Goal: Task Accomplishment & Management: Complete application form

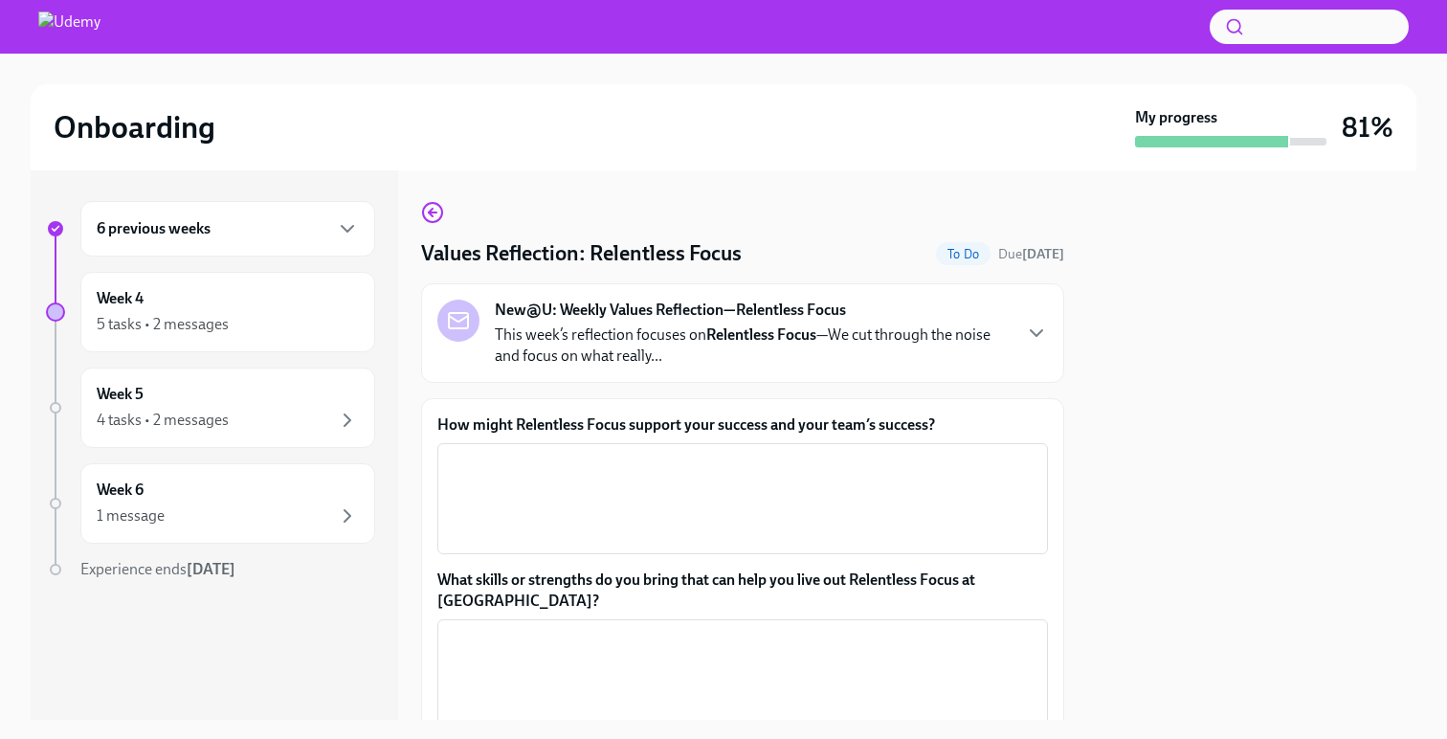
scroll to position [17, 0]
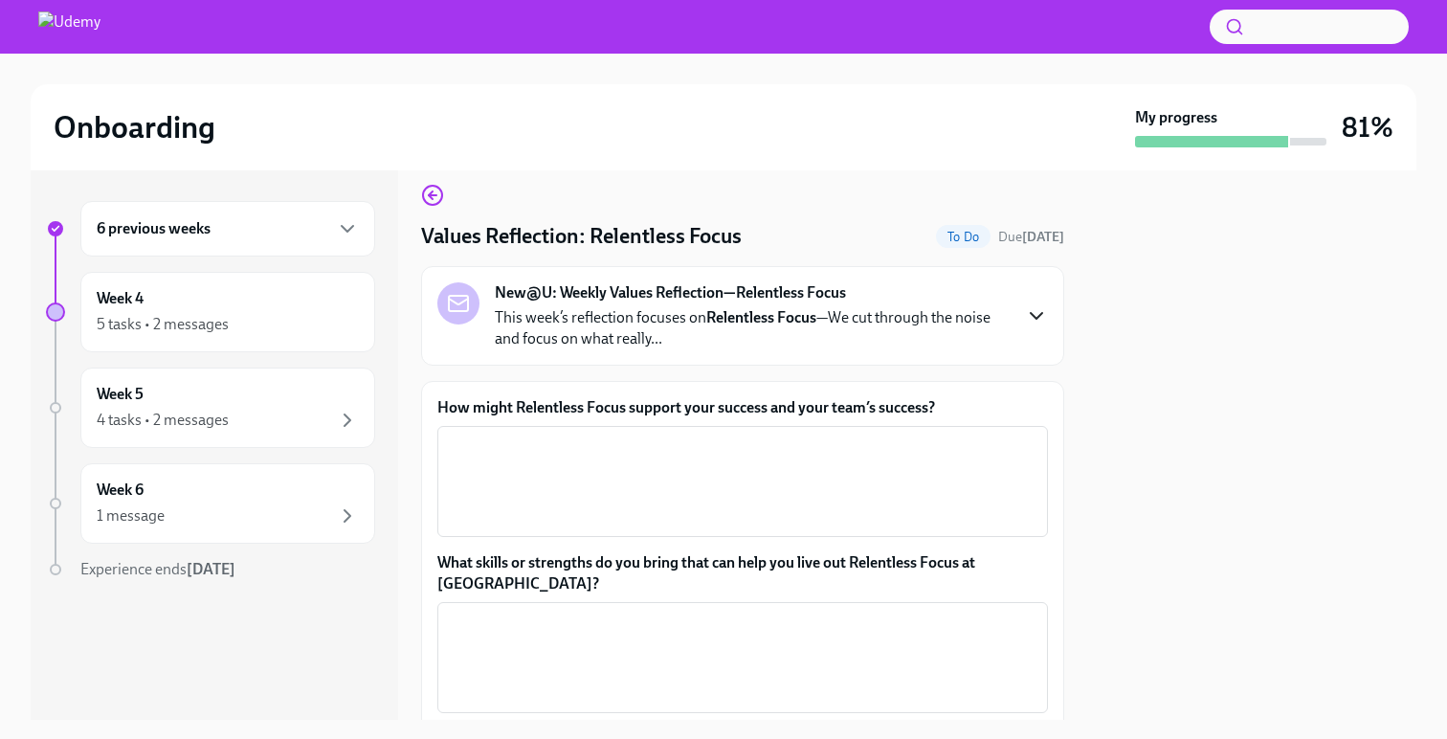
click at [1030, 322] on icon "button" at bounding box center [1036, 315] width 23 height 23
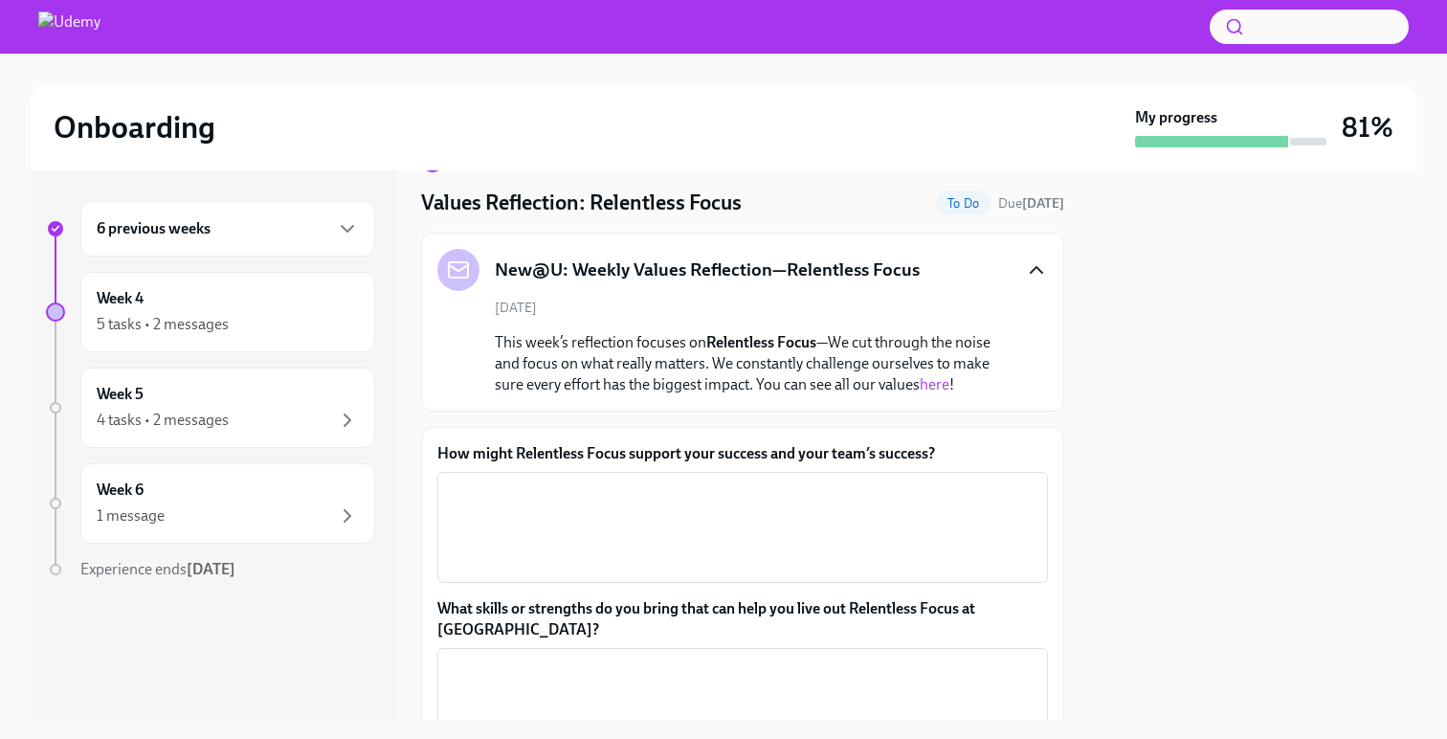
scroll to position [61, 0]
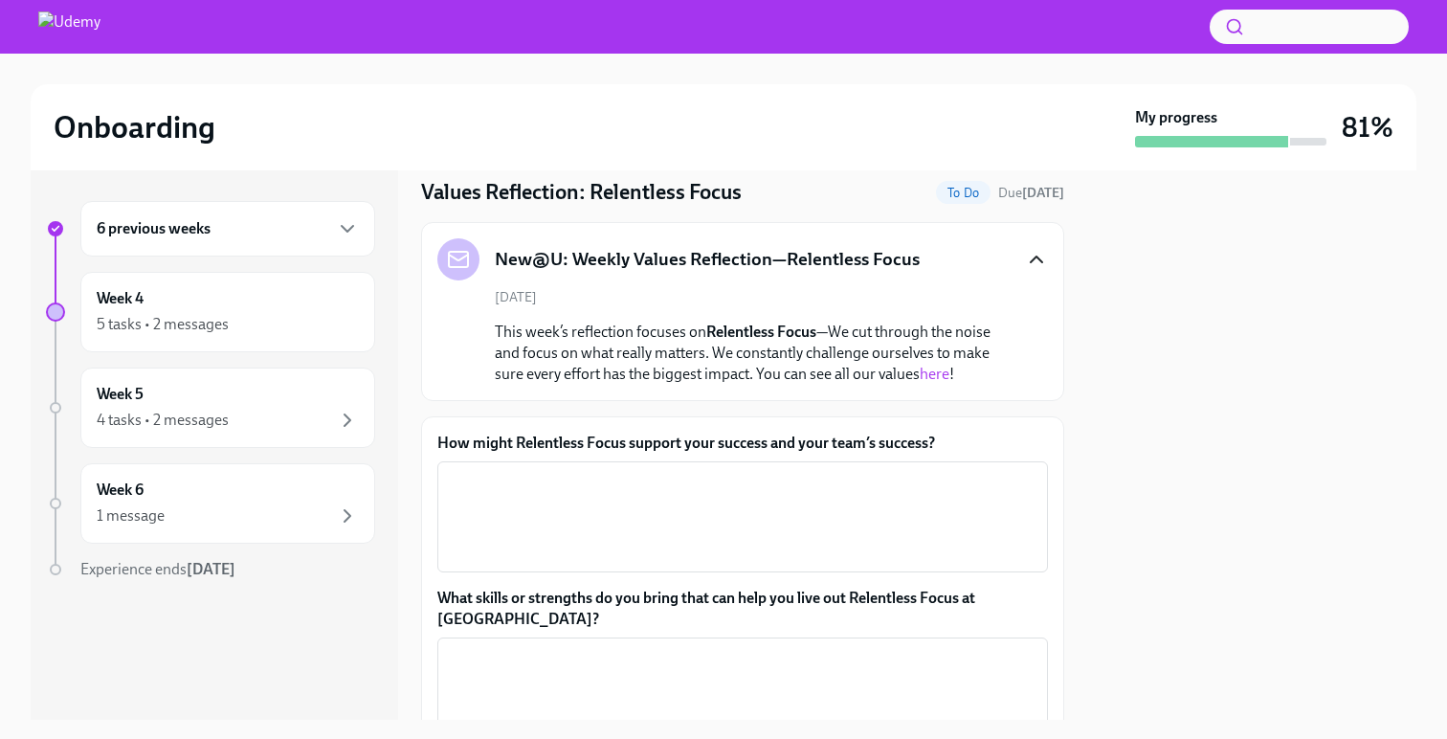
click at [944, 376] on link "here" at bounding box center [935, 374] width 30 height 18
click at [755, 461] on div "x ​" at bounding box center [742, 516] width 610 height 111
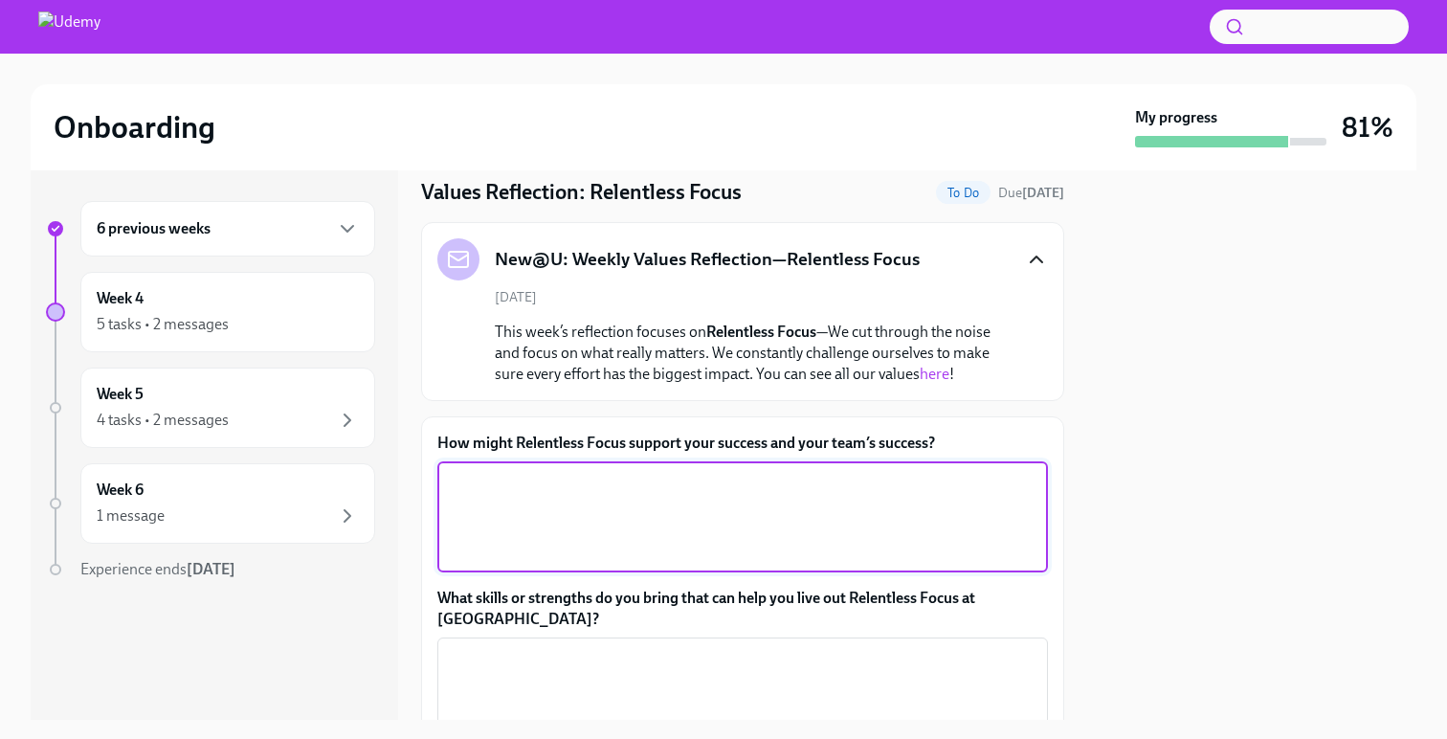
click at [583, 502] on textarea "How might Relentless Focus support your success and your team’s success?" at bounding box center [743, 517] width 588 height 92
click at [686, 492] on textarea "How might Relentless Focus support your success and your team’s success?" at bounding box center [743, 517] width 588 height 92
click at [485, 493] on textarea "How might Relentless Focus support your success and your team’s success?" at bounding box center [743, 517] width 588 height 92
drag, startPoint x: 834, startPoint y: 487, endPoint x: 787, endPoint y: 486, distance: 46.9
click at [787, 486] on textarea "By staying focused on what's important (closing deals)," at bounding box center [743, 517] width 588 height 92
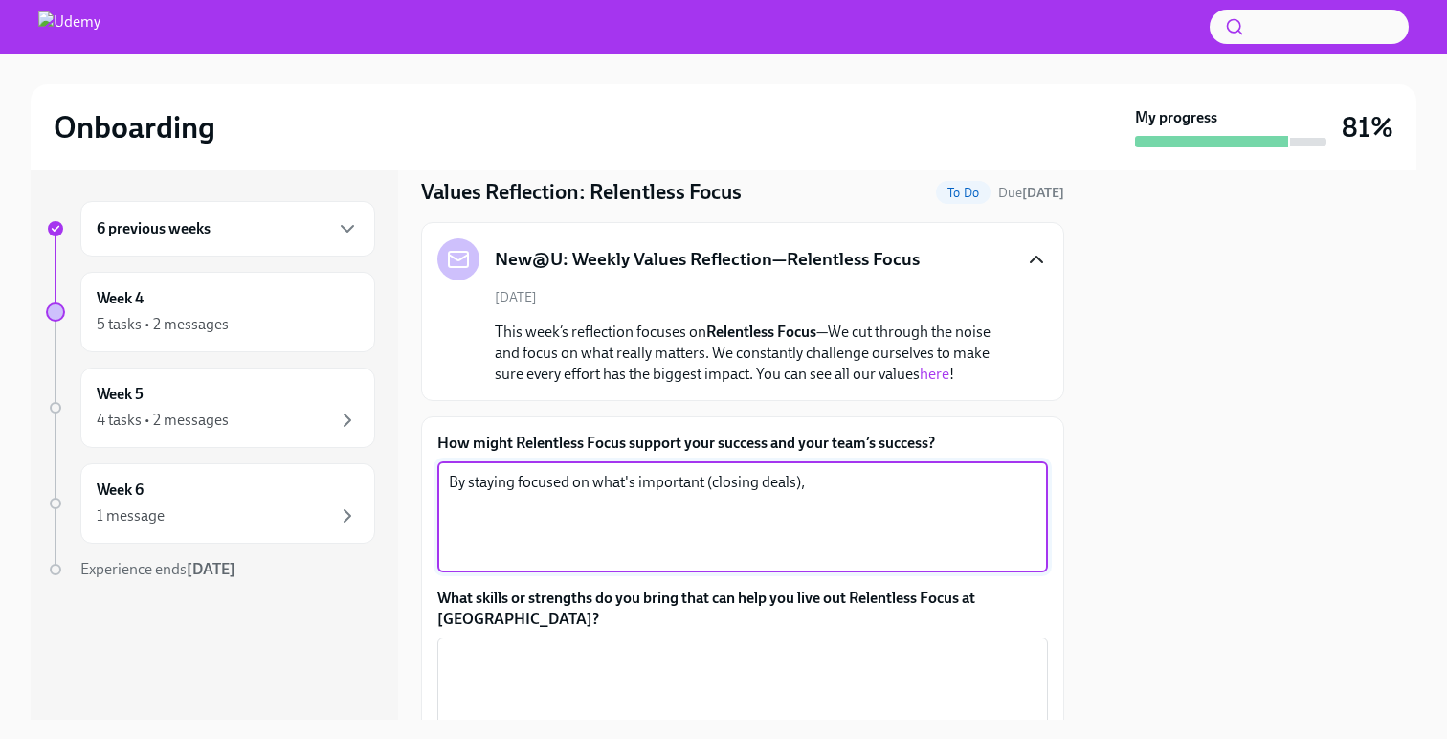
click at [841, 494] on textarea "By staying focused on what's important (closing deals)," at bounding box center [743, 517] width 588 height 92
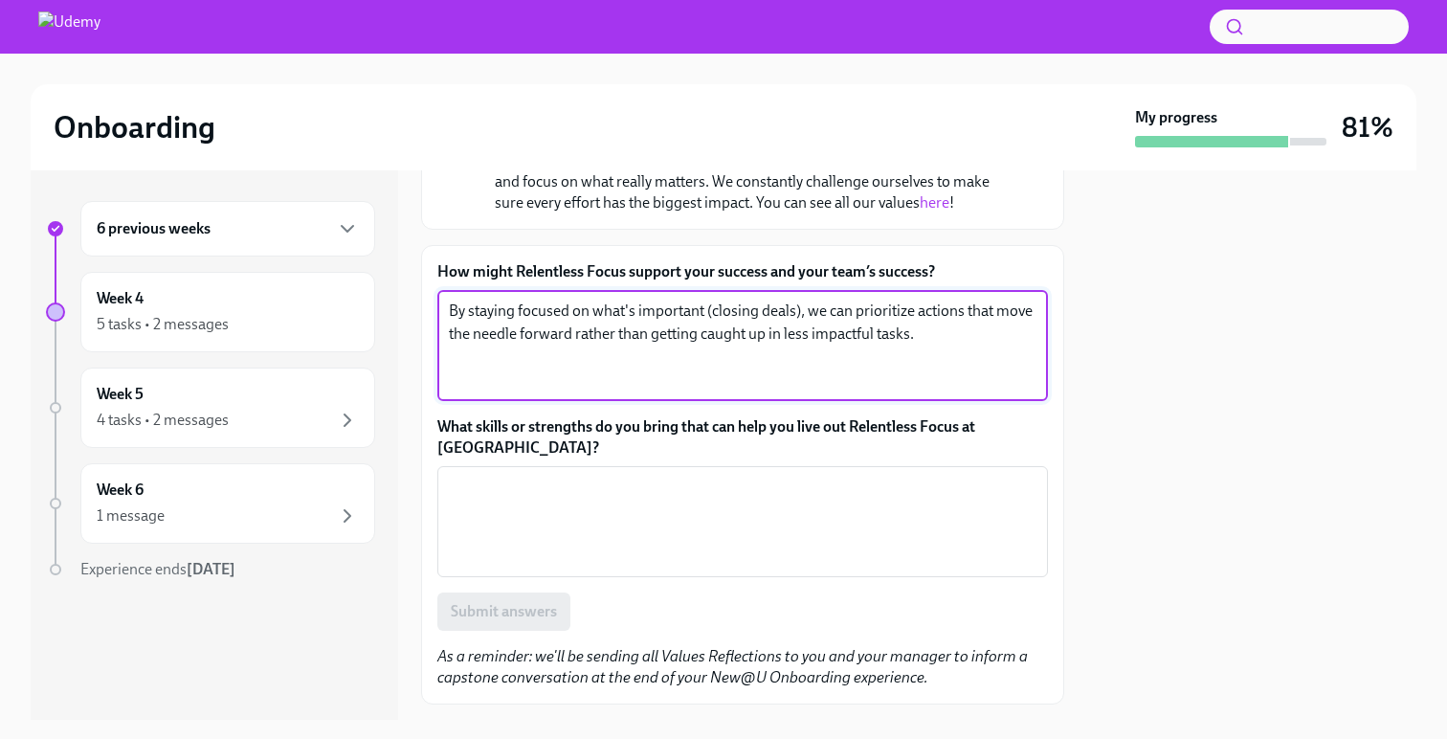
scroll to position [241, 0]
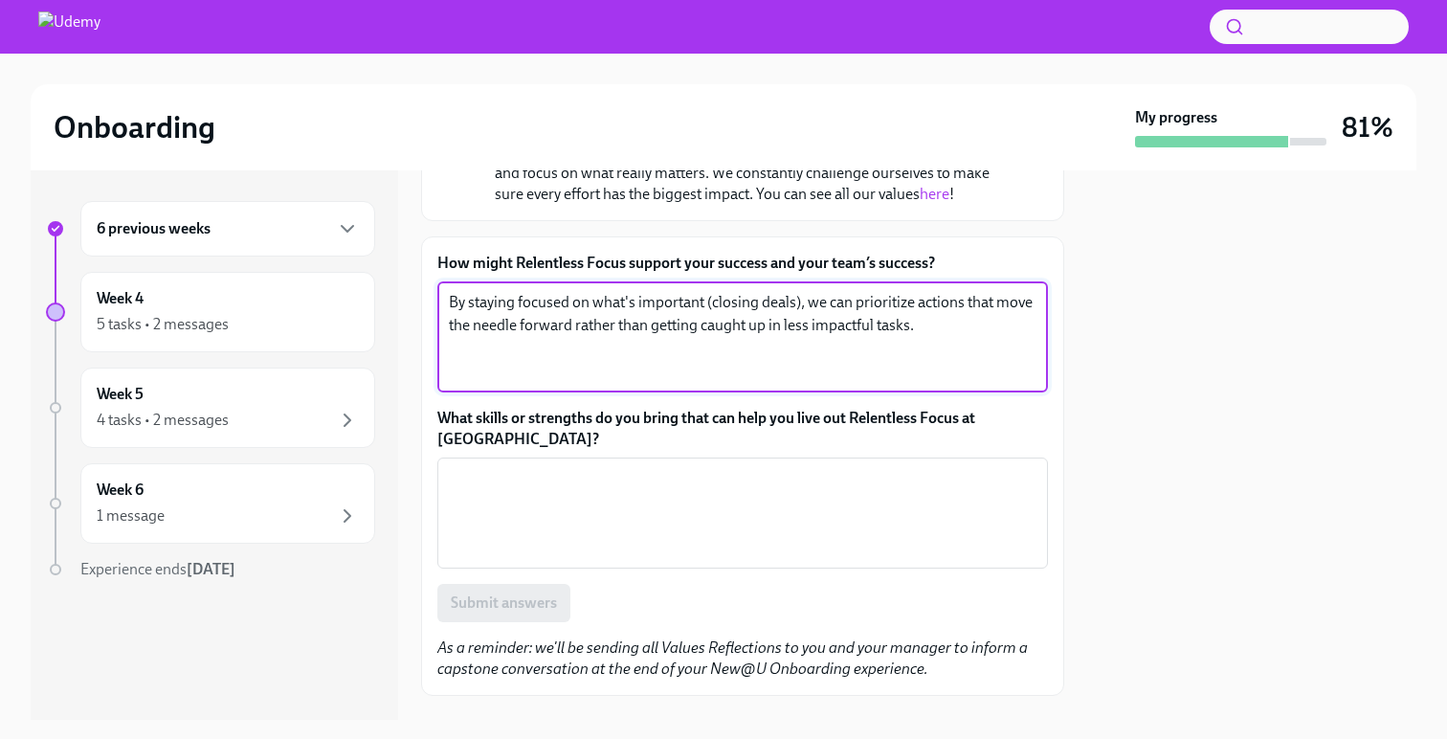
type textarea "By staying focused on what's important (closing deals), we can prioritize actio…"
click at [753, 489] on textarea "What skills or strengths do you bring that can help you live out Relentless Foc…" at bounding box center [743, 513] width 588 height 92
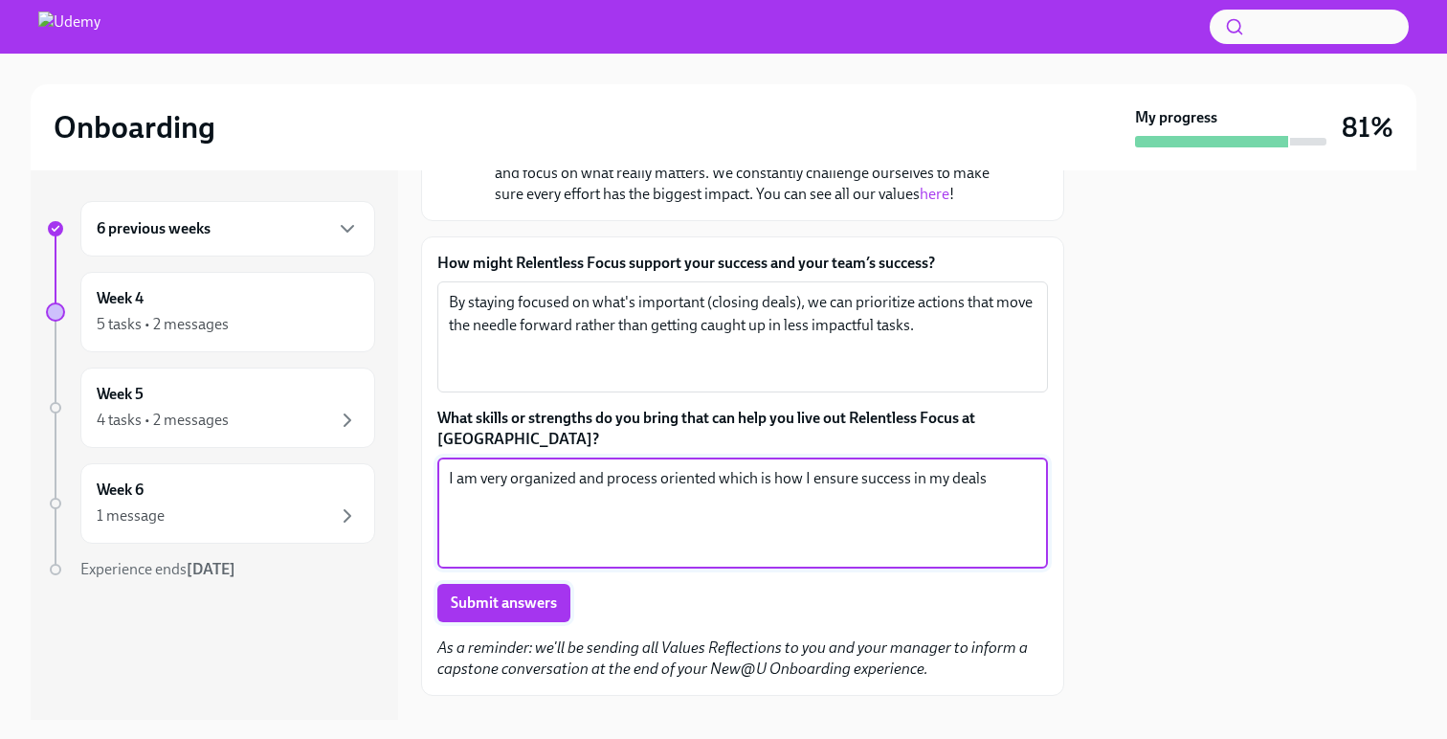
type textarea "I am very organized and process oriented which is how I ensure success in my de…"
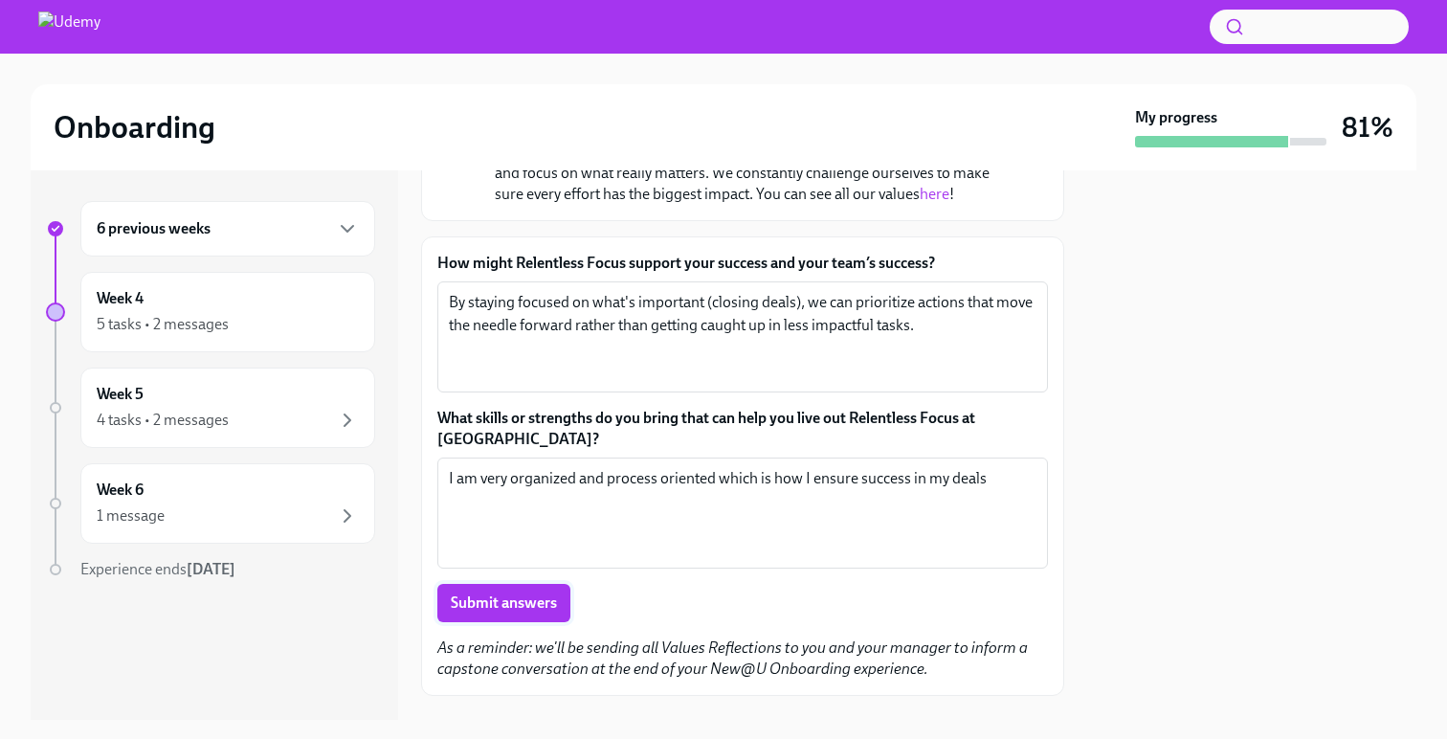
click at [552, 610] on span "Submit answers" at bounding box center [504, 602] width 106 height 19
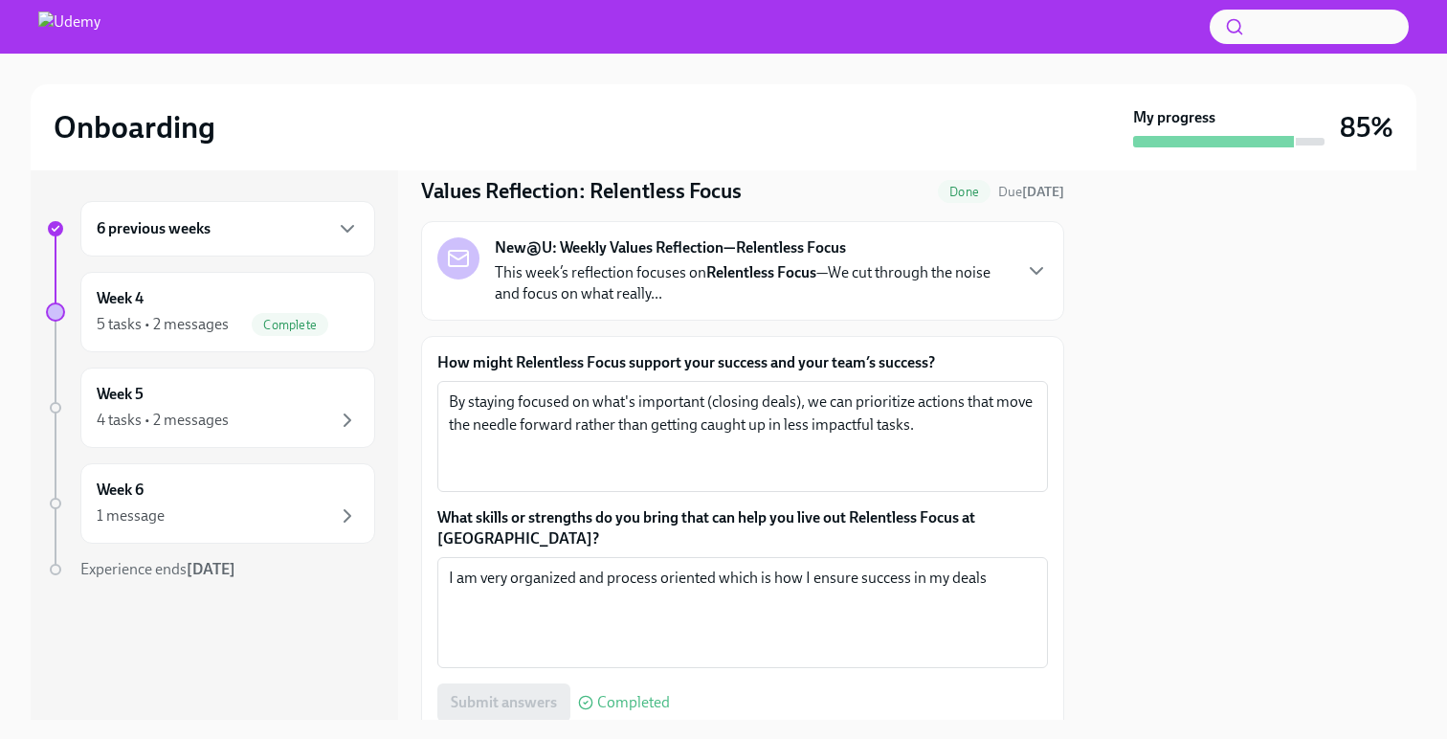
scroll to position [86, 0]
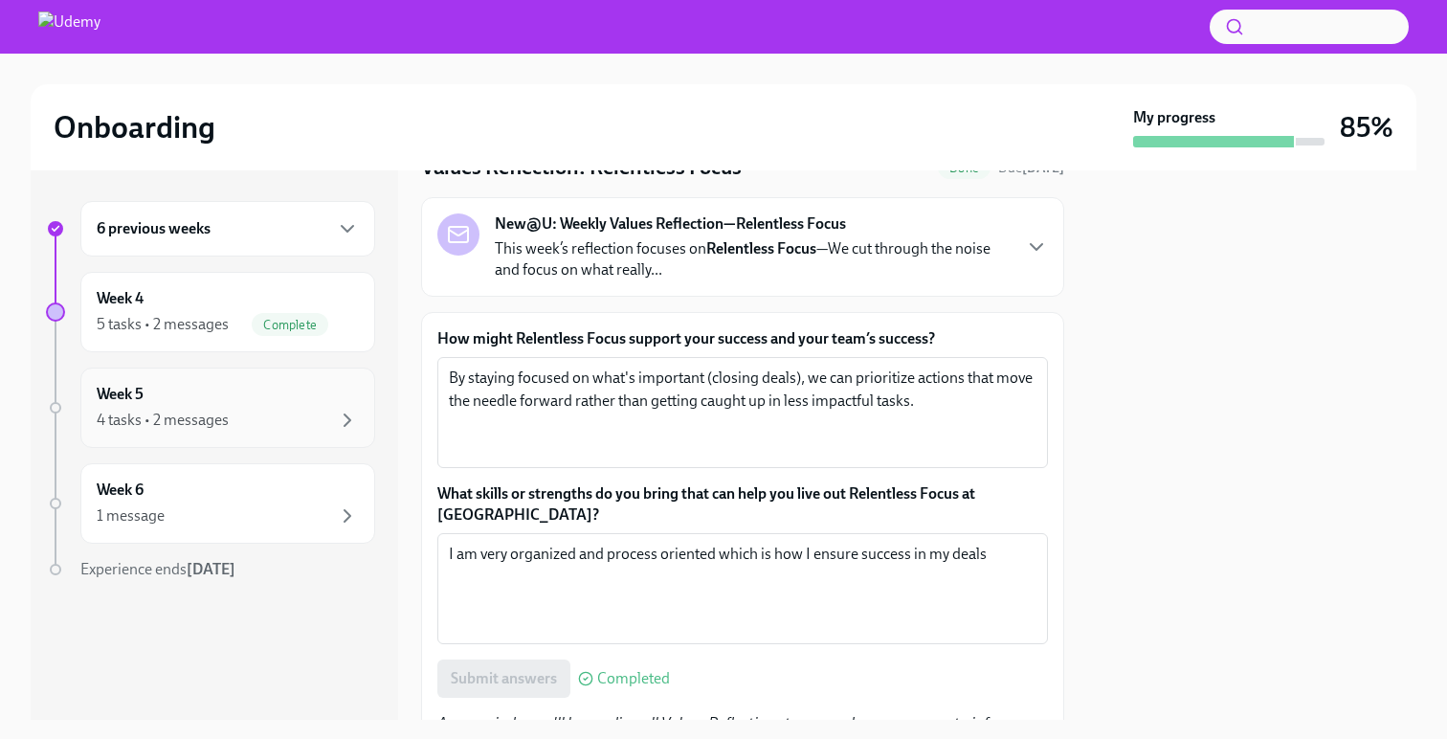
click at [275, 391] on div "Week 5 4 tasks • 2 messages" at bounding box center [228, 408] width 262 height 48
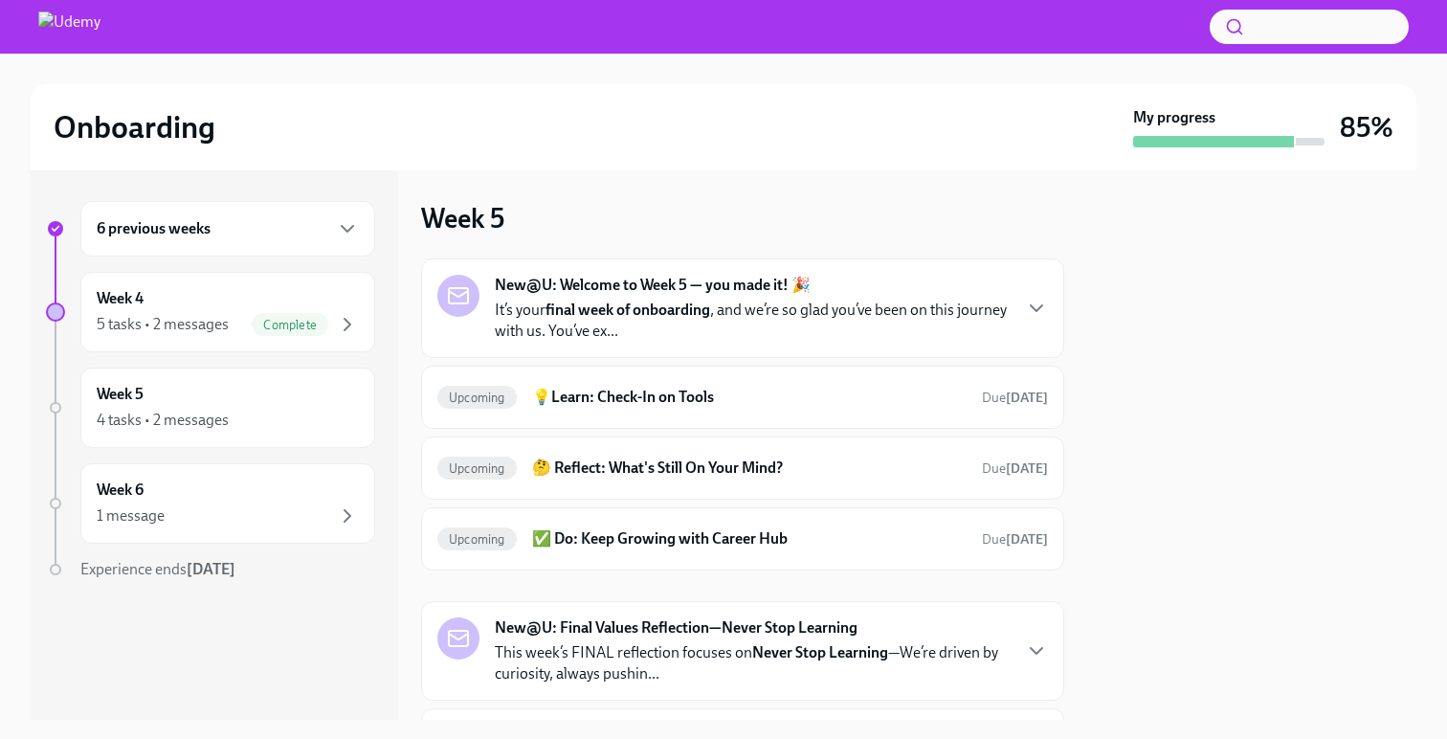
click at [1003, 322] on div "New@U: Welcome to Week 5 — you made it! 🎉 It’s your final week of onboarding , …" at bounding box center [742, 308] width 610 height 67
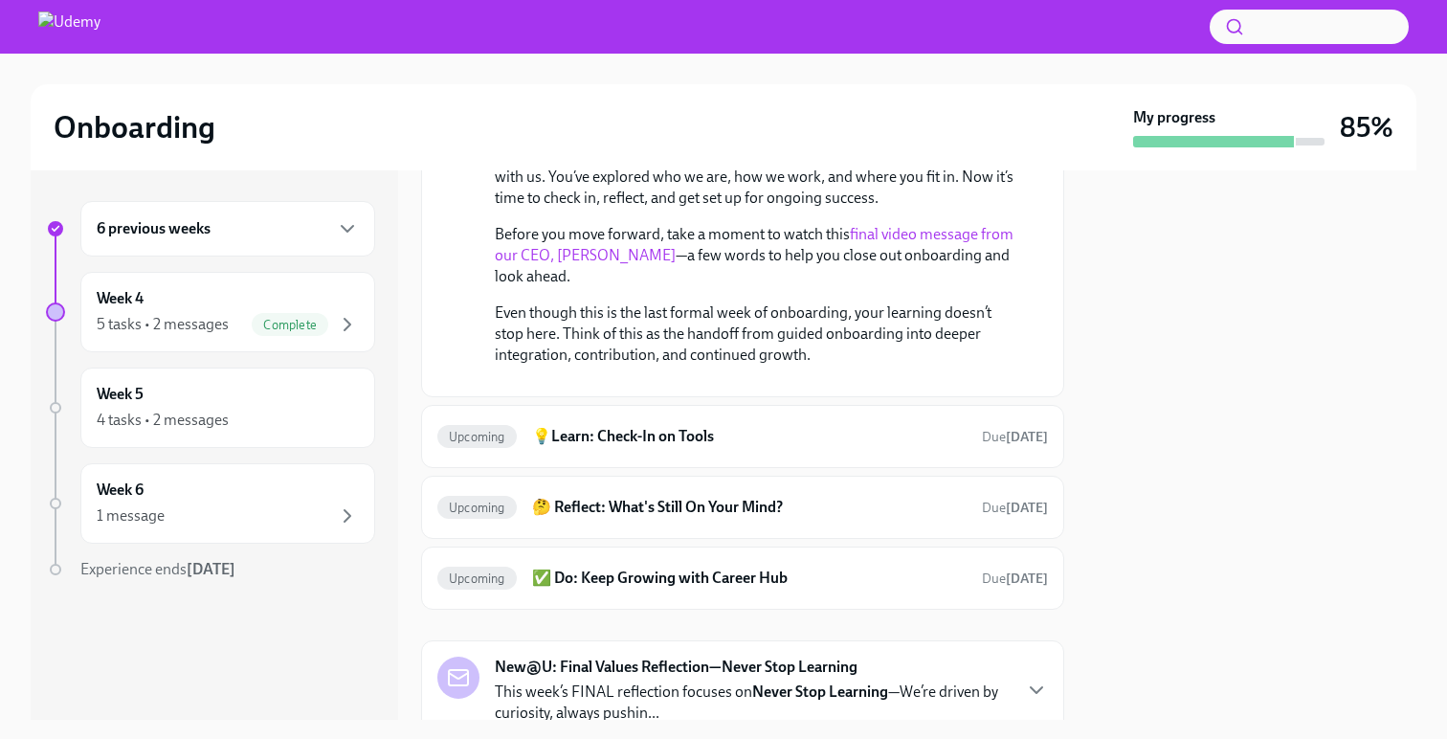
scroll to position [214, 0]
click at [939, 229] on link "final video message from our CEO, [PERSON_NAME]" at bounding box center [754, 242] width 519 height 39
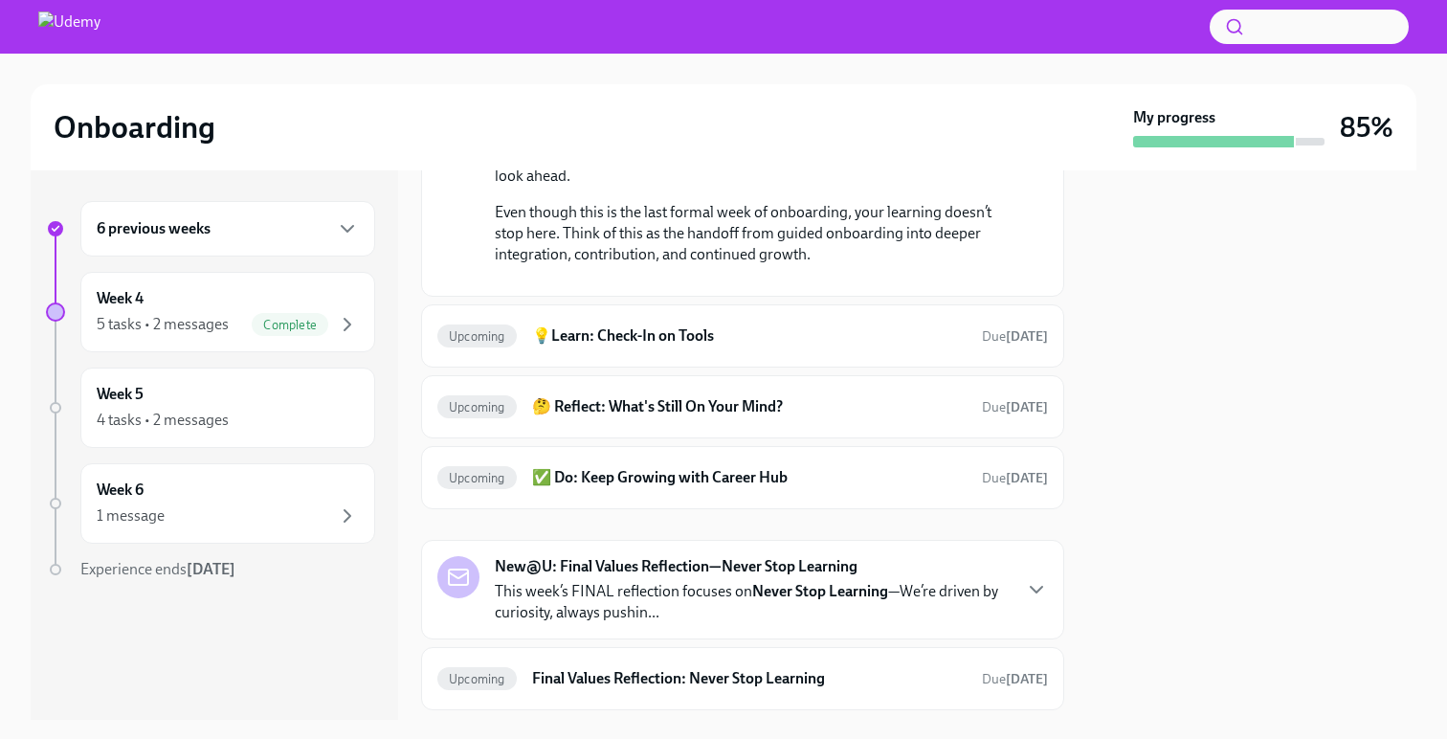
scroll to position [401, 0]
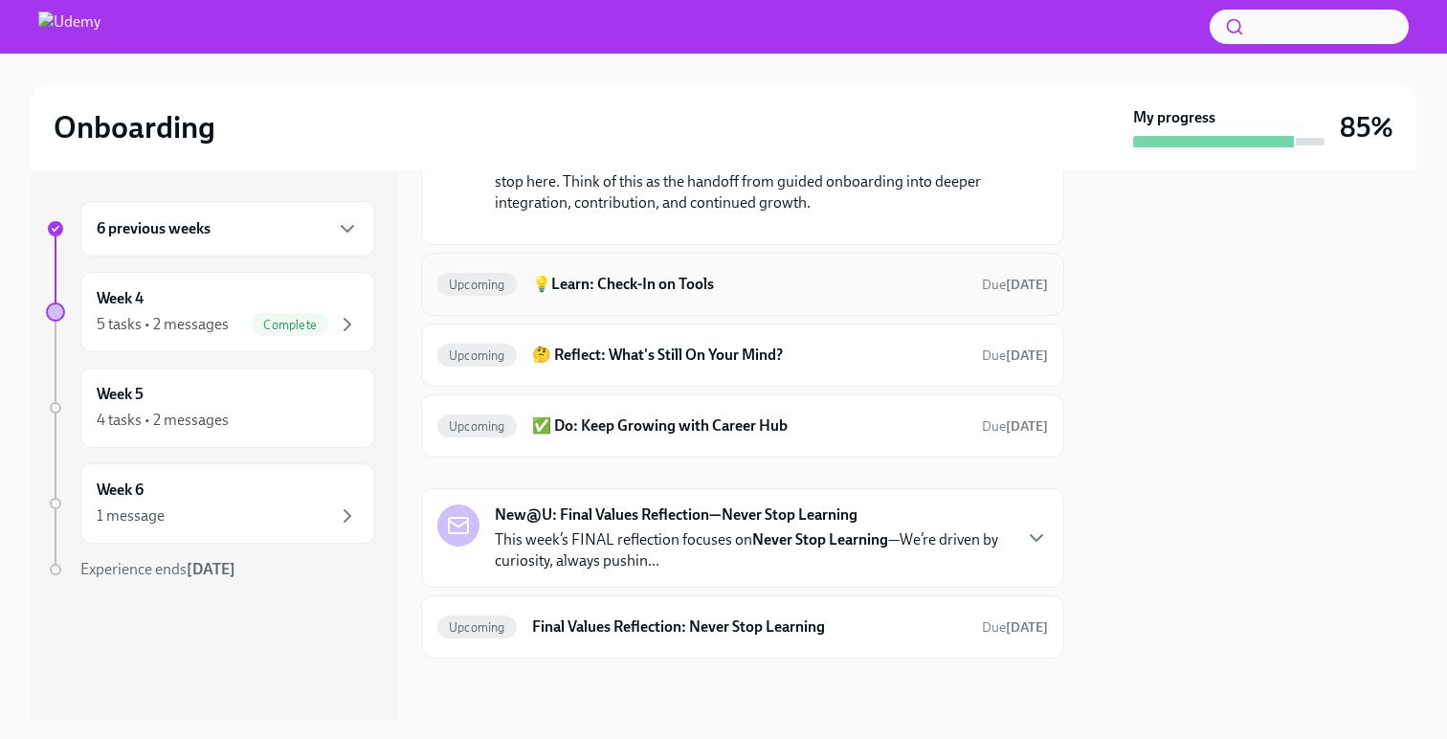
click at [808, 295] on h6 "💡Learn: Check-In on Tools" at bounding box center [749, 284] width 434 height 21
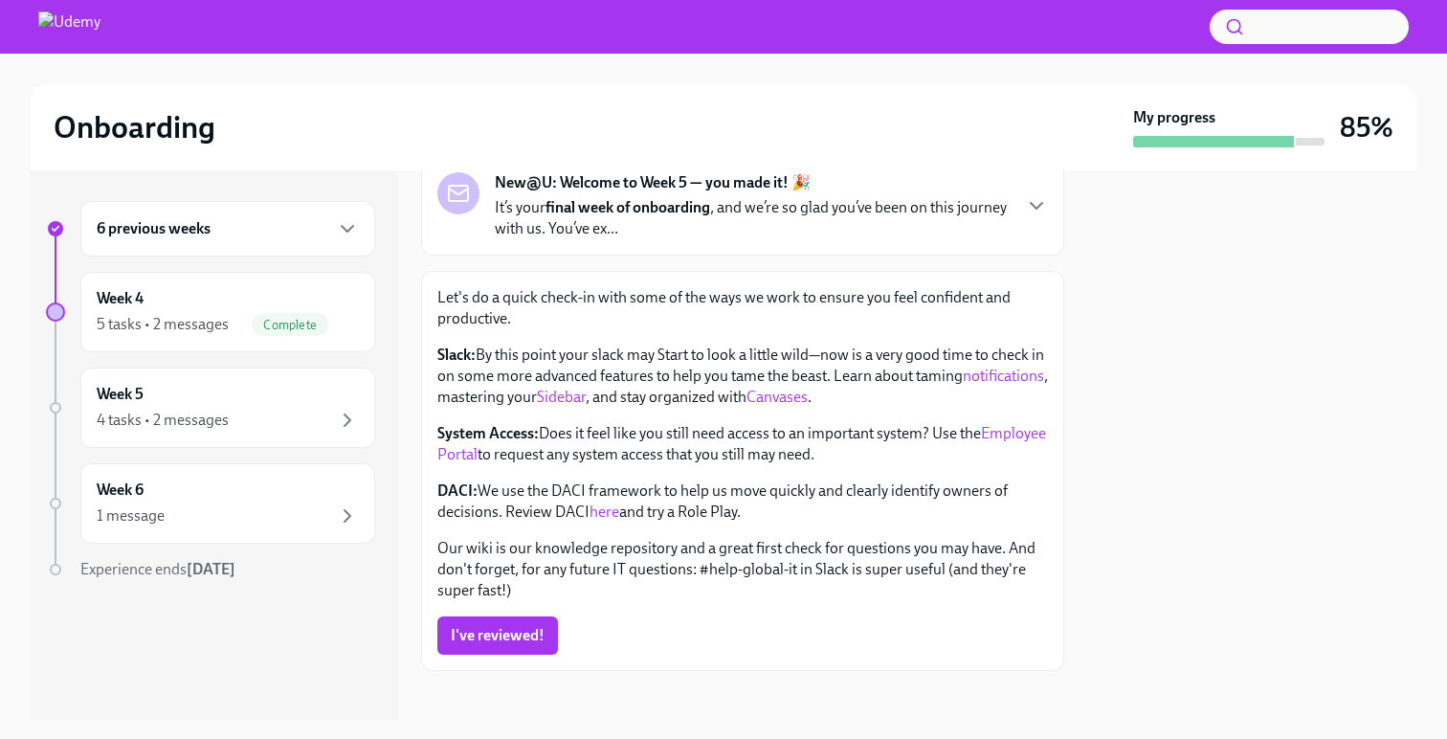
scroll to position [140, 0]
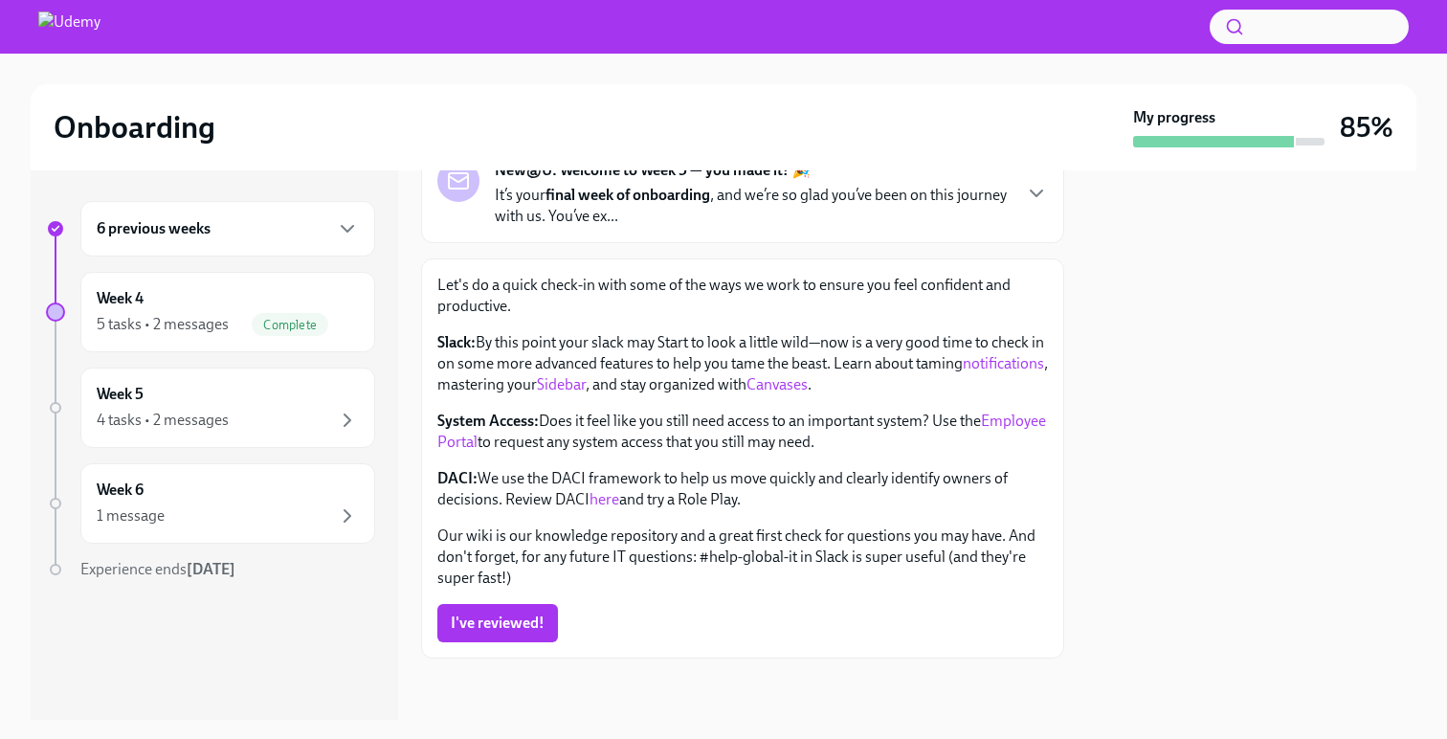
click at [609, 501] on link "here" at bounding box center [604, 499] width 30 height 18
click at [493, 619] on span "I've reviewed!" at bounding box center [498, 622] width 94 height 19
click at [203, 306] on div "Week 4 5 tasks • 2 messages Complete" at bounding box center [228, 312] width 262 height 48
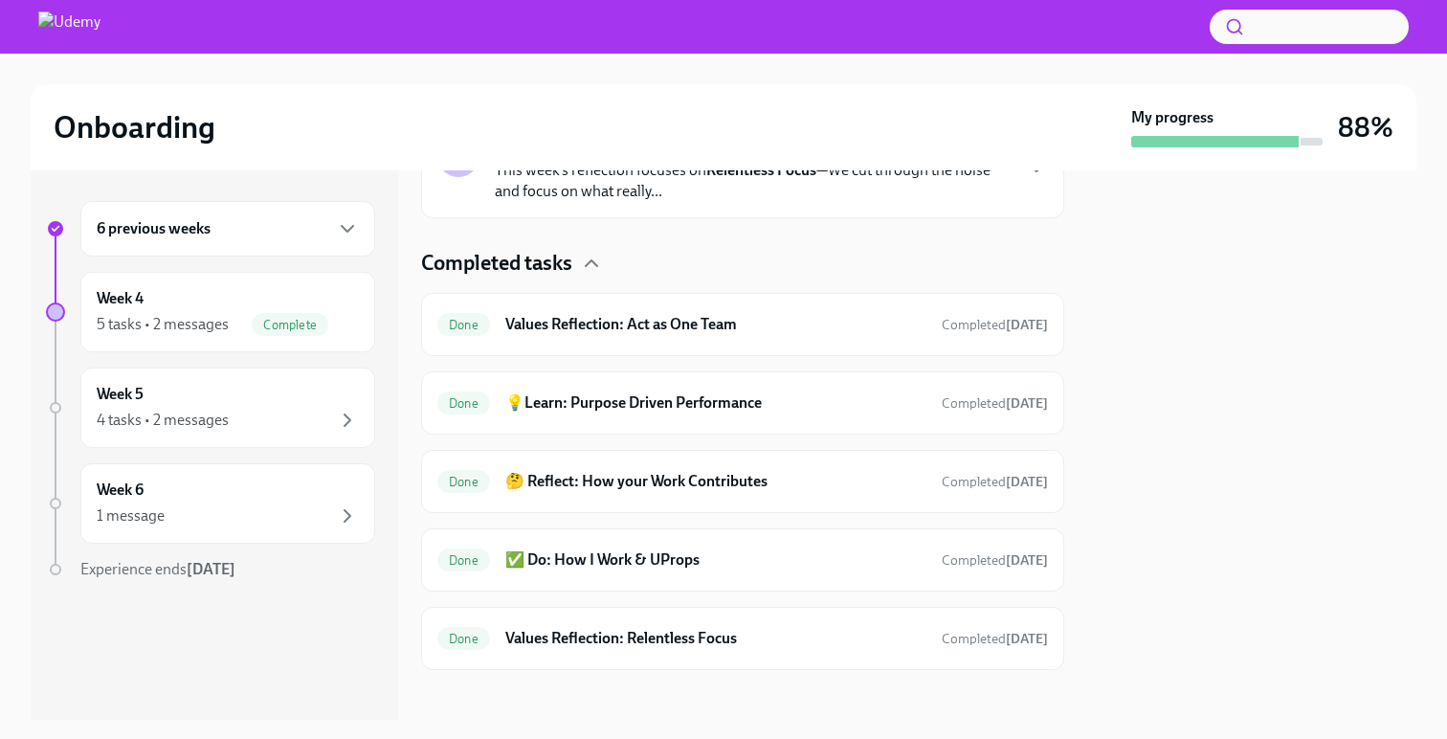
scroll to position [509, 0]
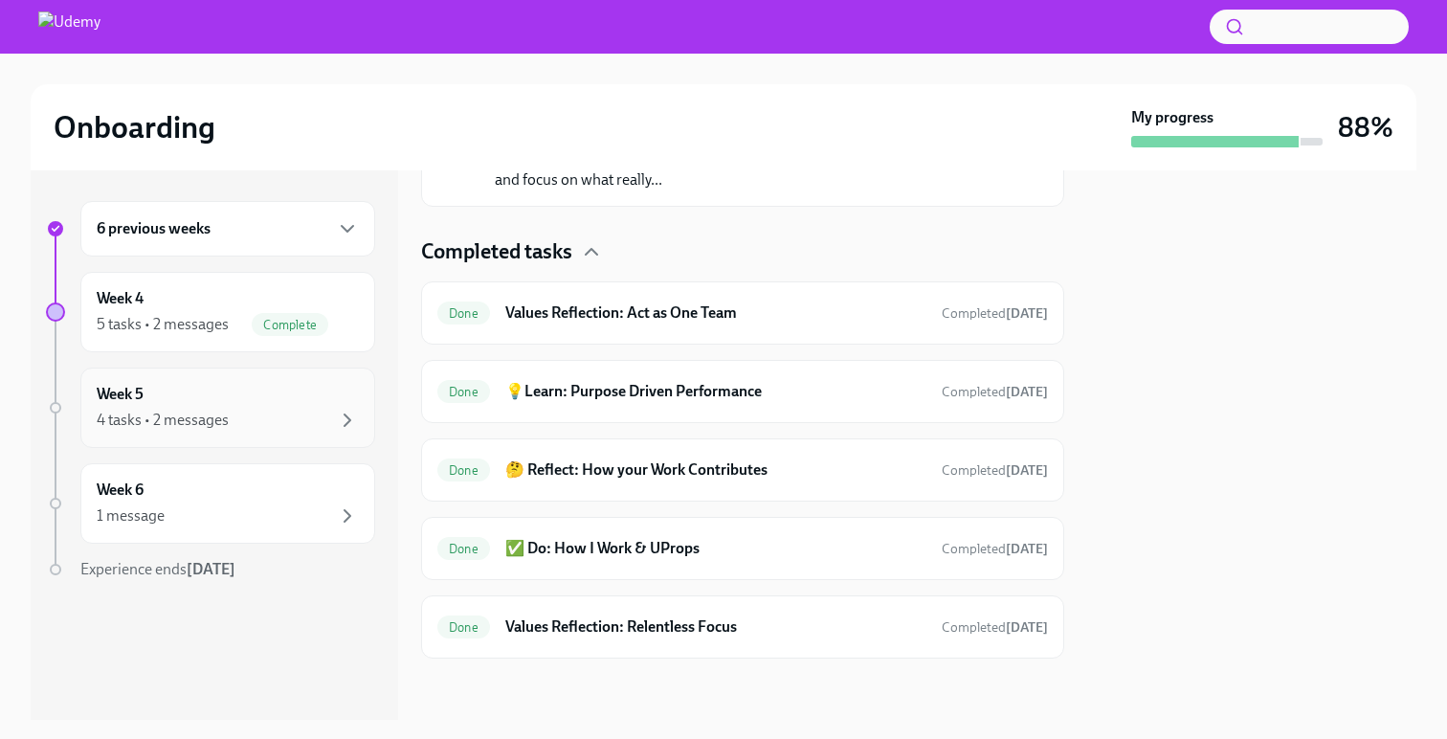
click at [225, 410] on div "4 tasks • 2 messages" at bounding box center [163, 420] width 132 height 21
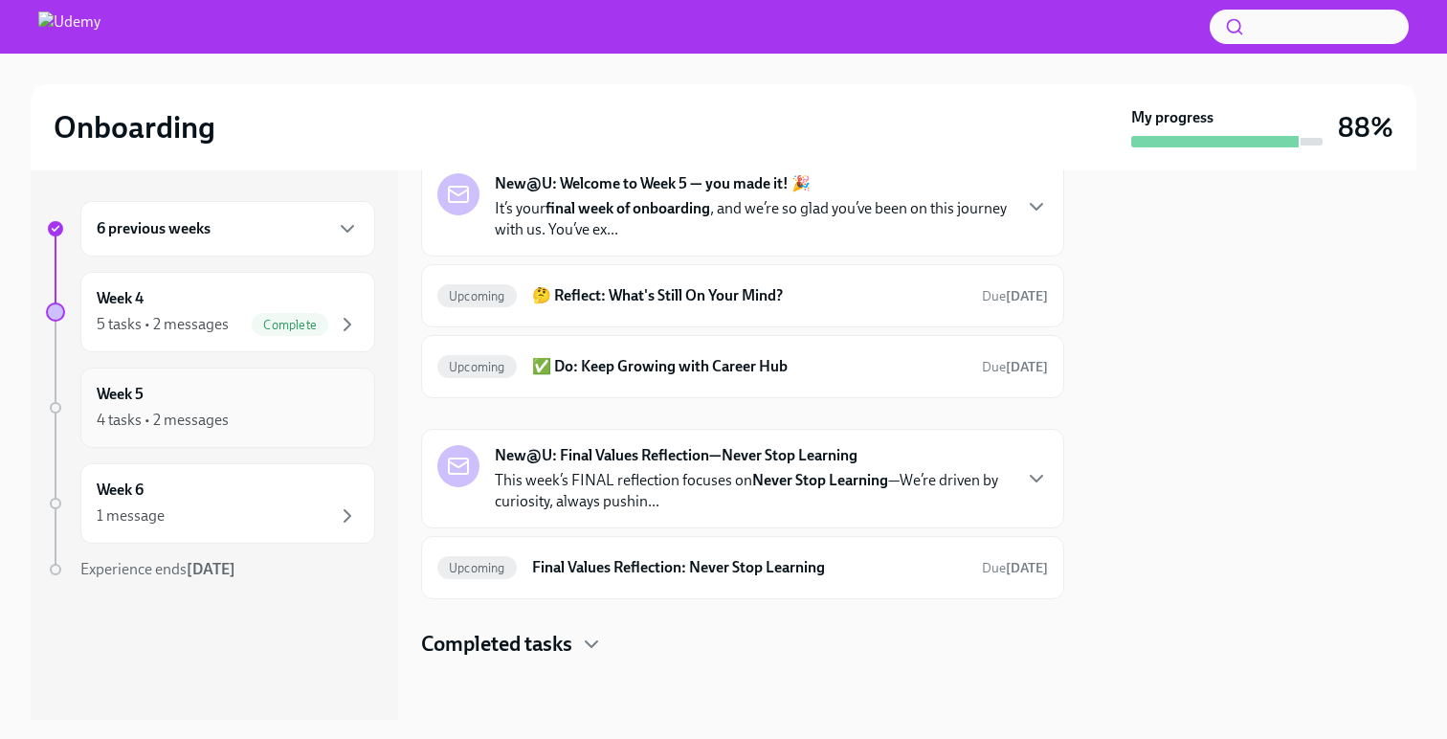
scroll to position [101, 0]
click at [876, 297] on h6 "🤔 Reflect: What's Still On Your Mind?" at bounding box center [749, 295] width 434 height 21
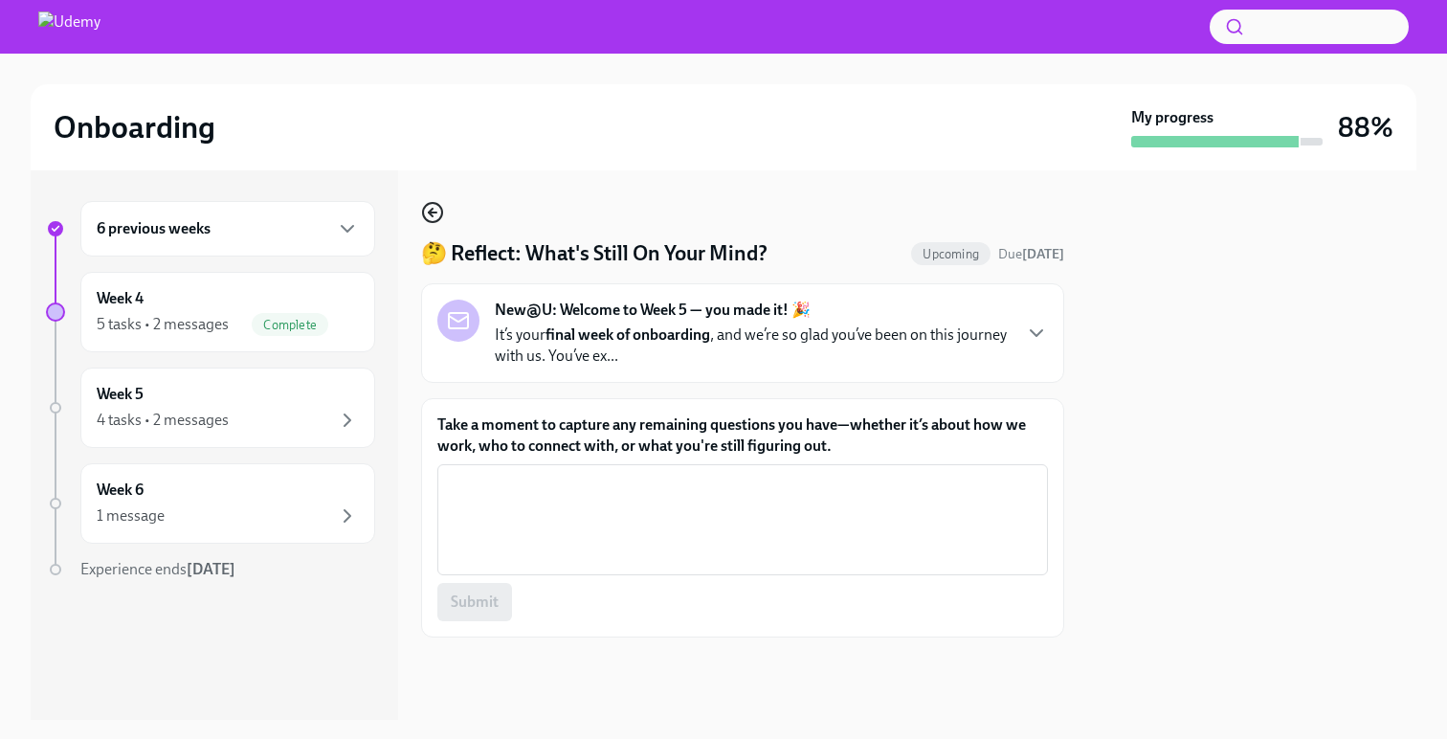
click at [425, 206] on circle "button" at bounding box center [432, 212] width 19 height 19
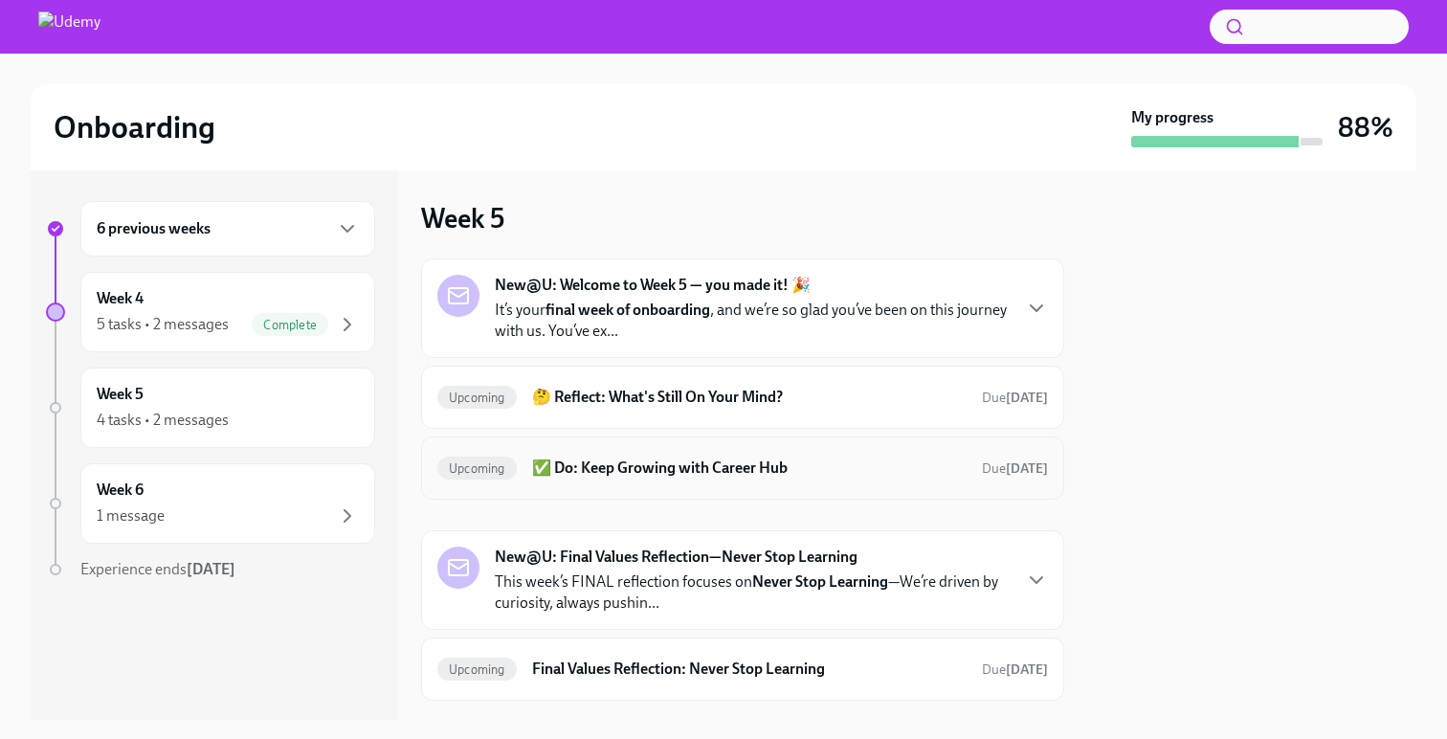
click at [846, 468] on h6 "✅ Do: Keep Growing with Career Hub" at bounding box center [749, 467] width 434 height 21
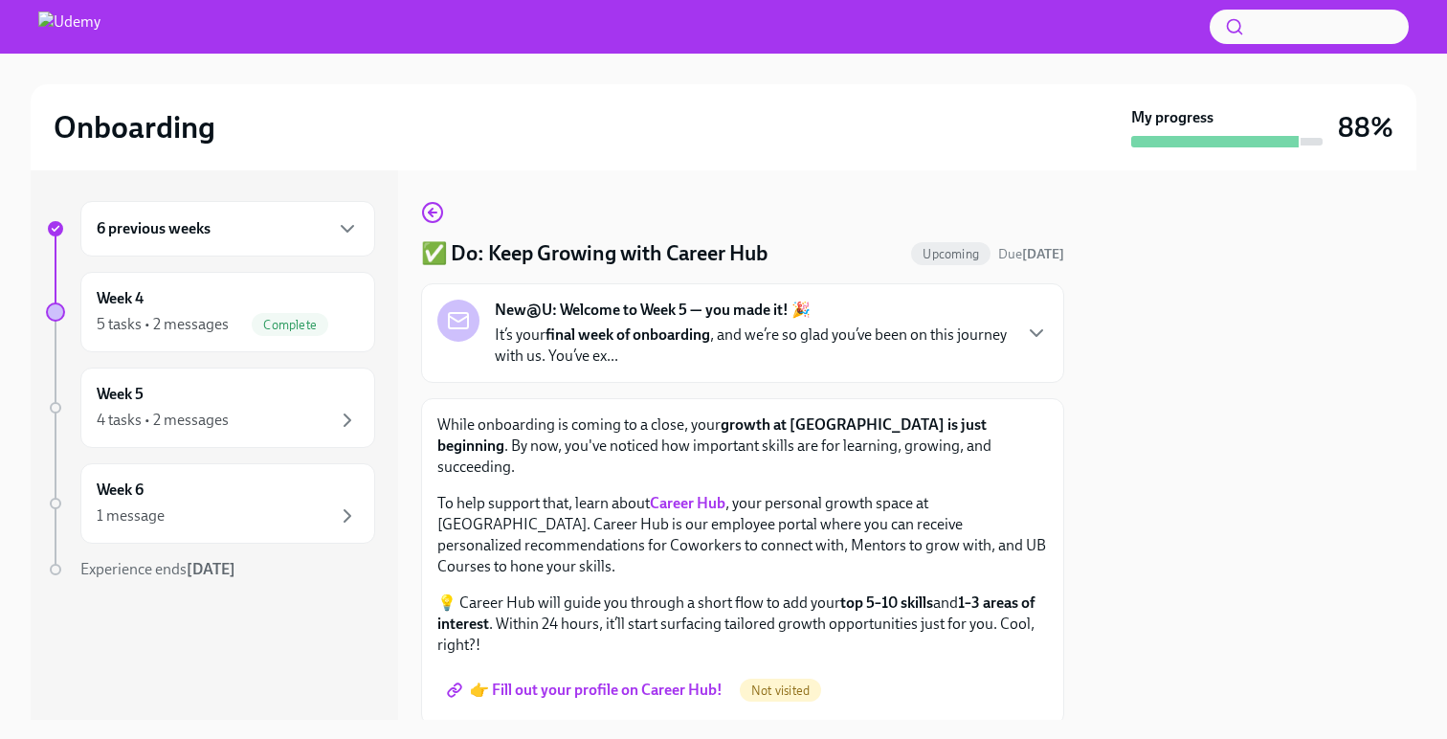
scroll to position [25, 0]
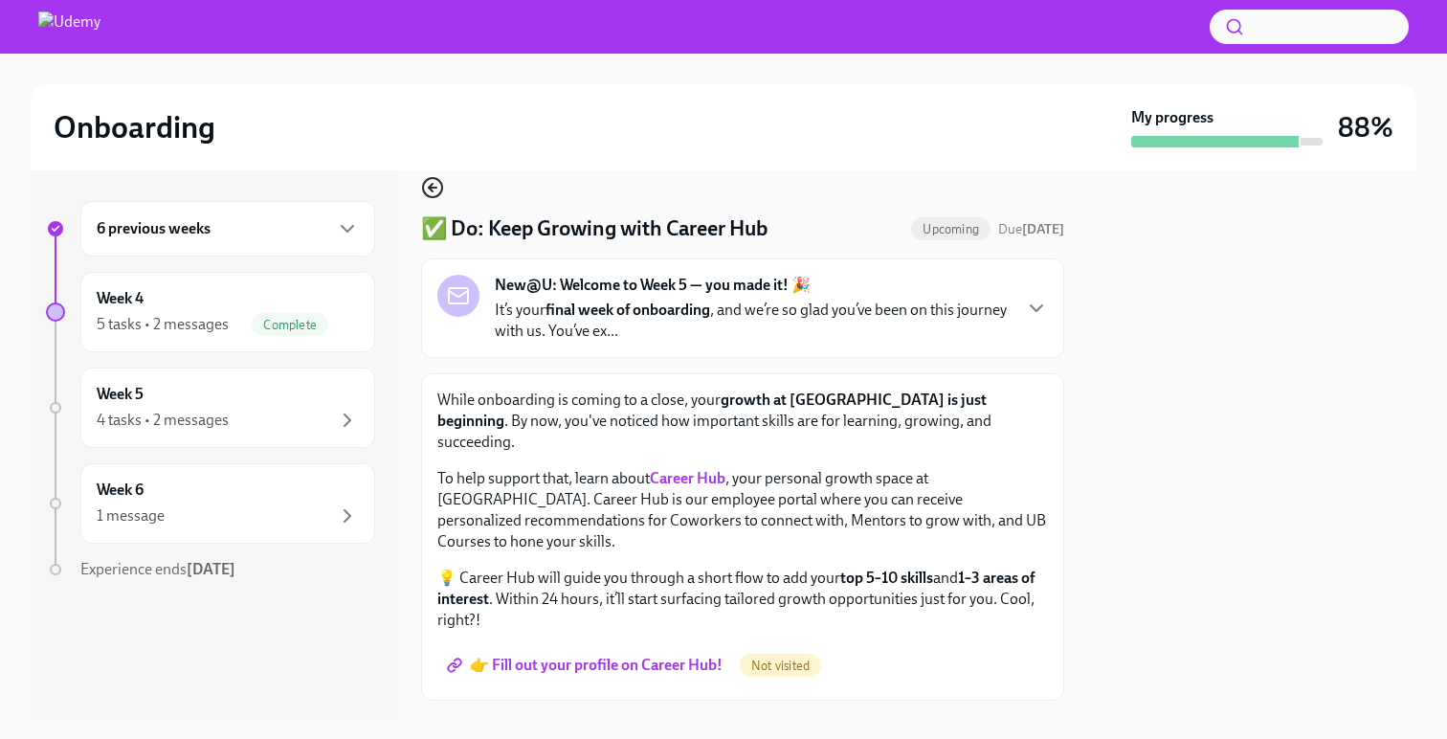
click at [427, 186] on icon "button" at bounding box center [432, 187] width 23 height 23
